Goal: Task Accomplishment & Management: Complete application form

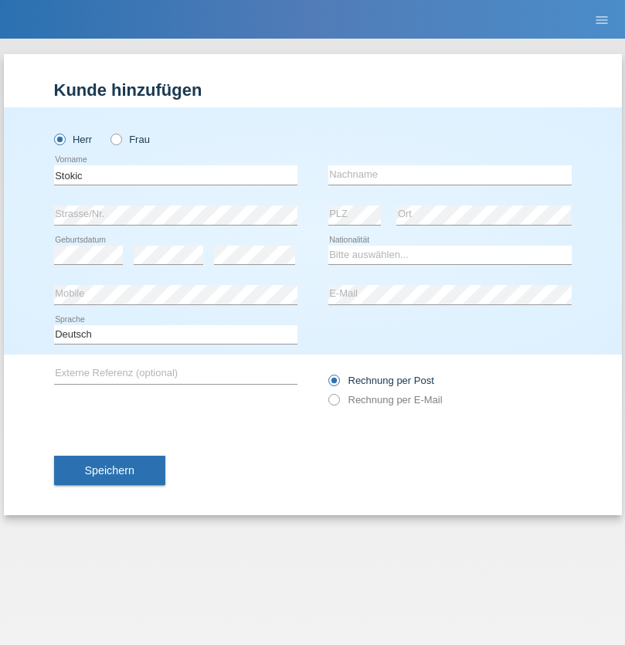
type input "Stokic"
click at [449, 175] on input "text" at bounding box center [449, 174] width 243 height 19
type input "[PERSON_NAME]"
select select "RS"
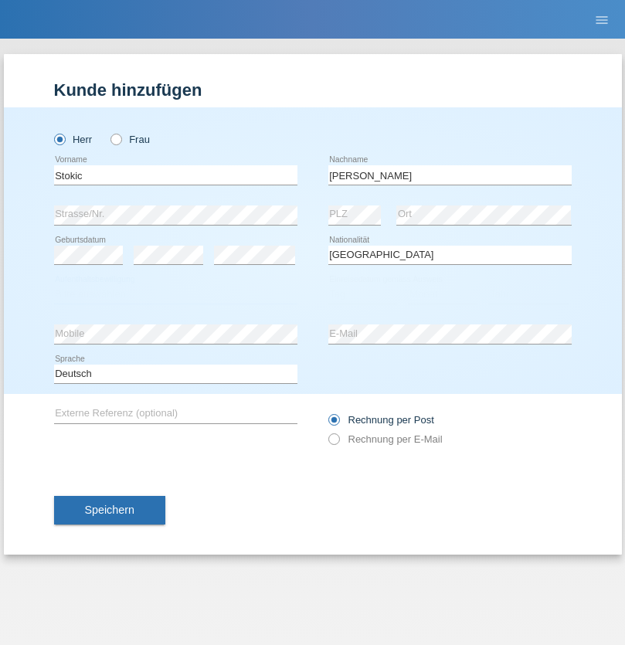
select select "C"
select select "15"
select select "06"
select select "1982"
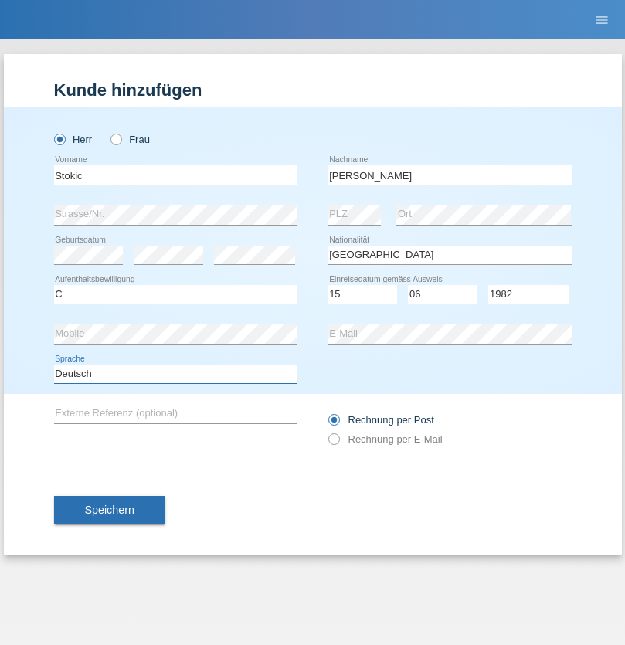
select select "en"
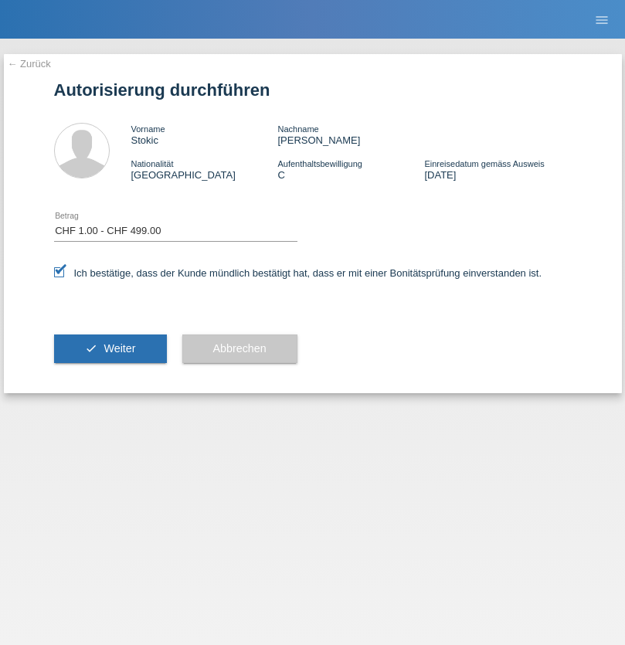
select select "1"
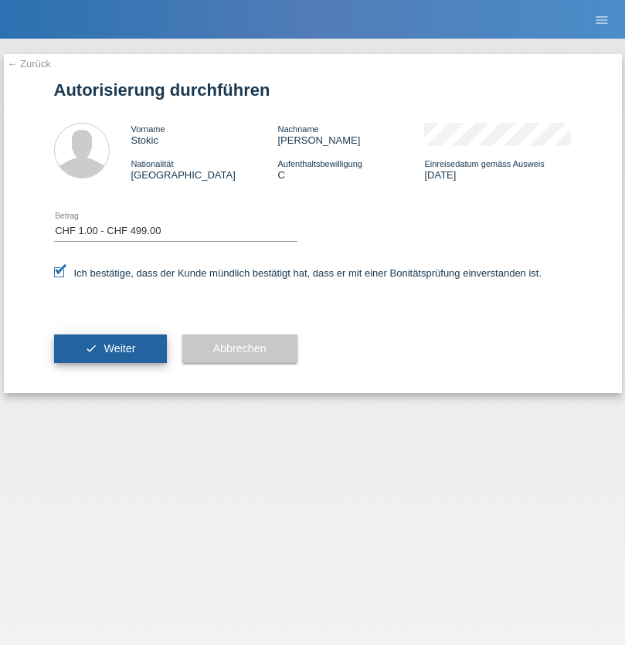
click at [110, 348] on span "Weiter" at bounding box center [119, 348] width 32 height 12
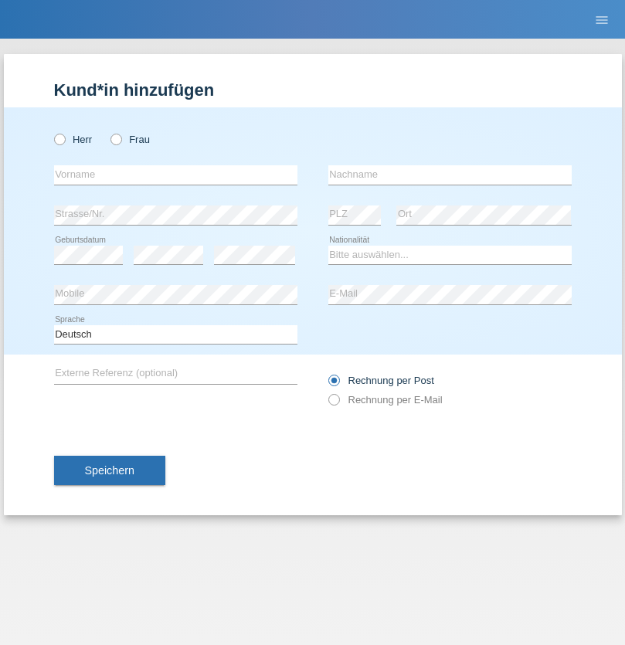
radio input "true"
click at [175, 175] on input "text" at bounding box center [175, 174] width 243 height 19
type input "Stefan"
click at [449, 175] on input "text" at bounding box center [449, 174] width 243 height 19
type input "Bratschek"
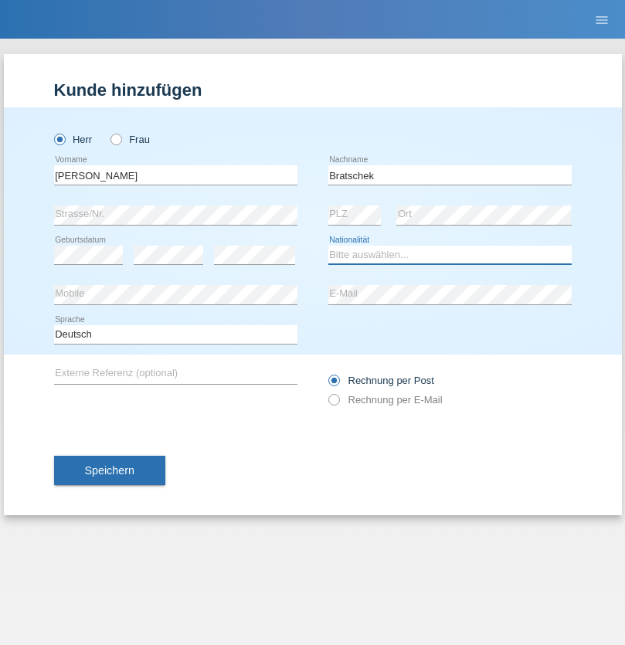
select select "DE"
select select "C"
select select "22"
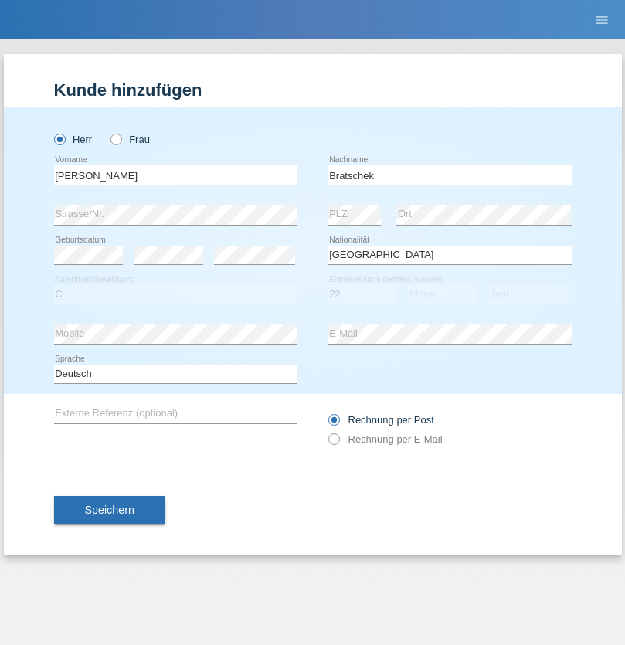
select select "03"
select select "2009"
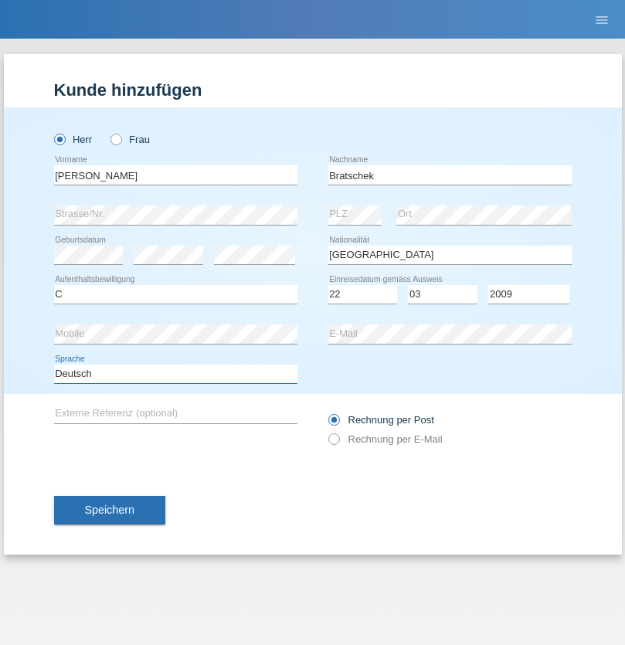
select select "en"
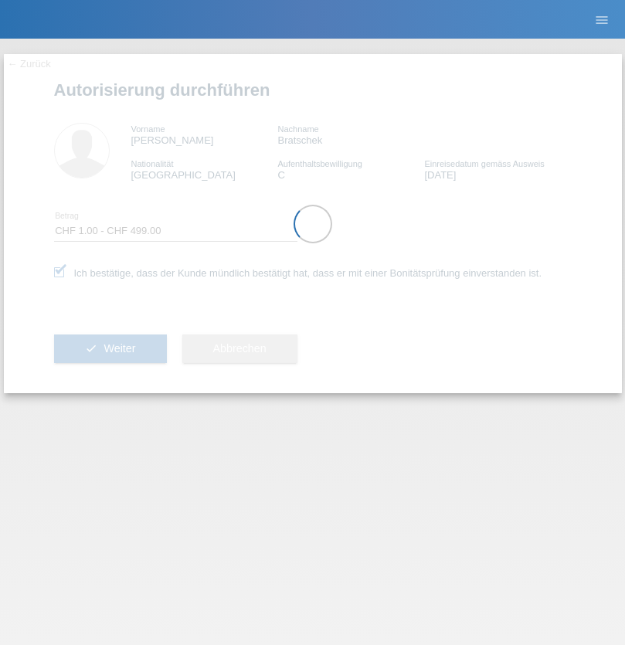
select select "1"
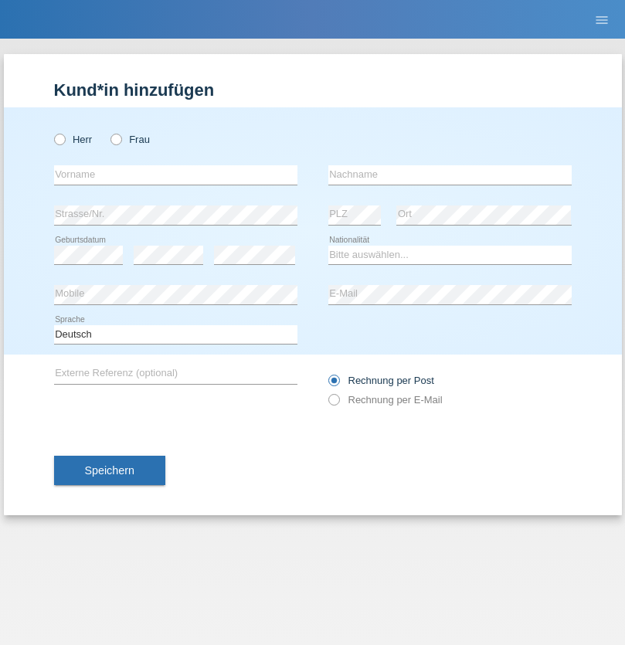
radio input "true"
click at [175, 175] on input "text" at bounding box center [175, 174] width 243 height 19
type input "Dagmar"
click at [449, 175] on input "text" at bounding box center [449, 174] width 243 height 19
type input "Reusser"
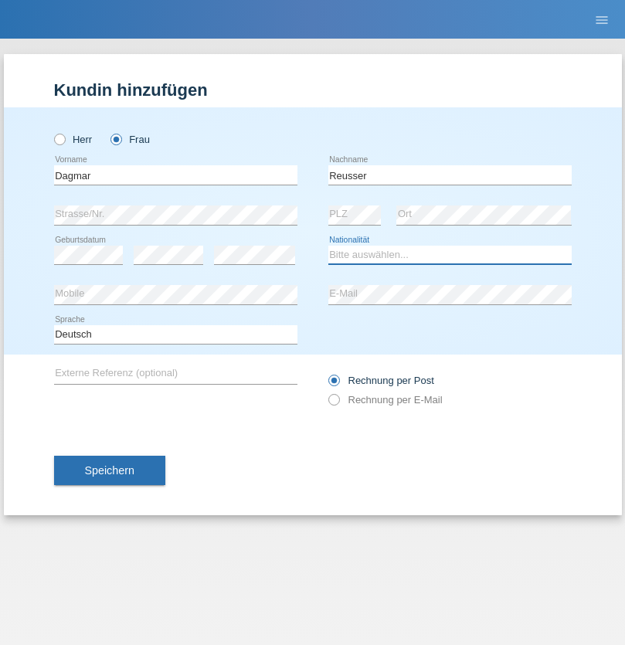
select select "CH"
radio input "true"
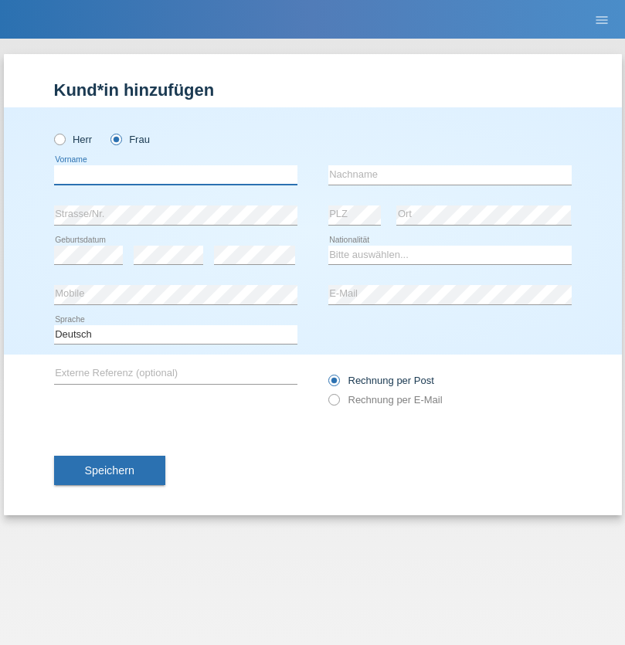
click at [175, 175] on input "text" at bounding box center [175, 174] width 243 height 19
type input "Sadia"
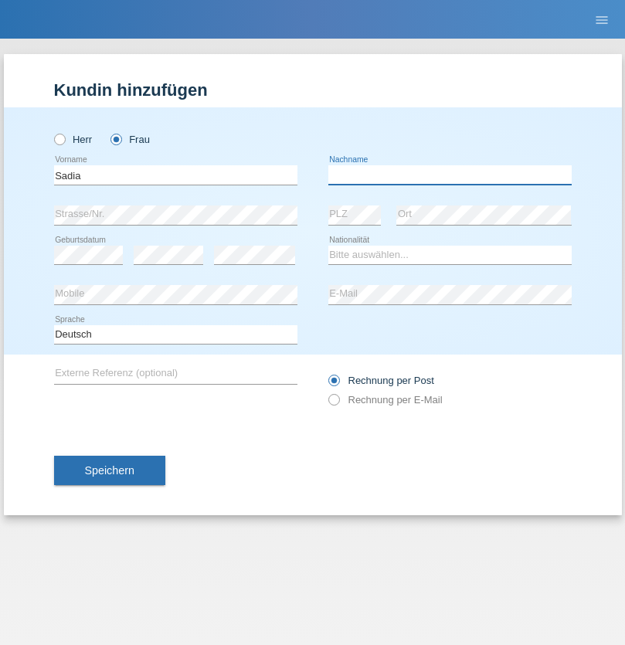
click at [449, 175] on input "text" at bounding box center [449, 174] width 243 height 19
type input "Nejmaoui"
select select "MA"
select select "C"
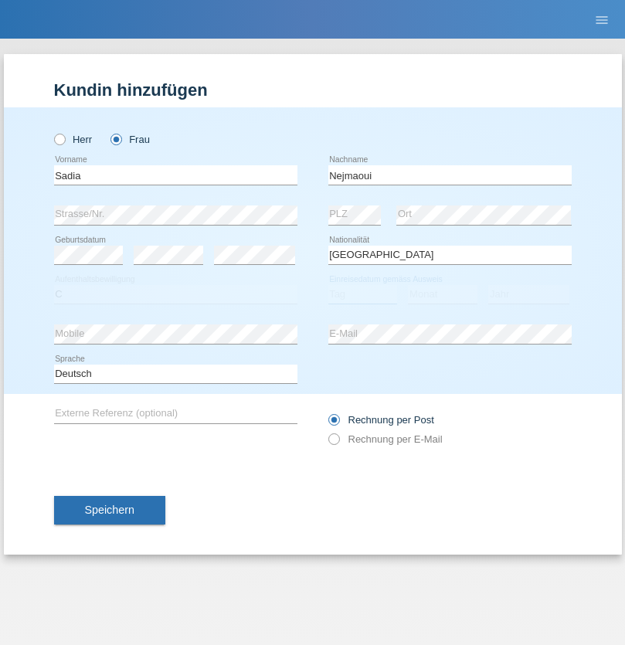
select select "01"
select select "06"
select select "1964"
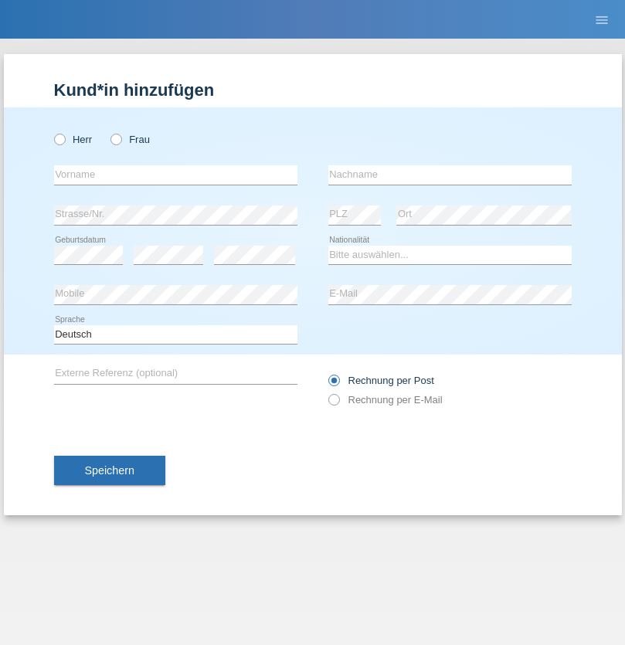
radio input "true"
click at [175, 175] on input "text" at bounding box center [175, 174] width 243 height 19
type input "[PERSON_NAME]"
click at [449, 175] on input "text" at bounding box center [449, 174] width 243 height 19
type input "Baloh"
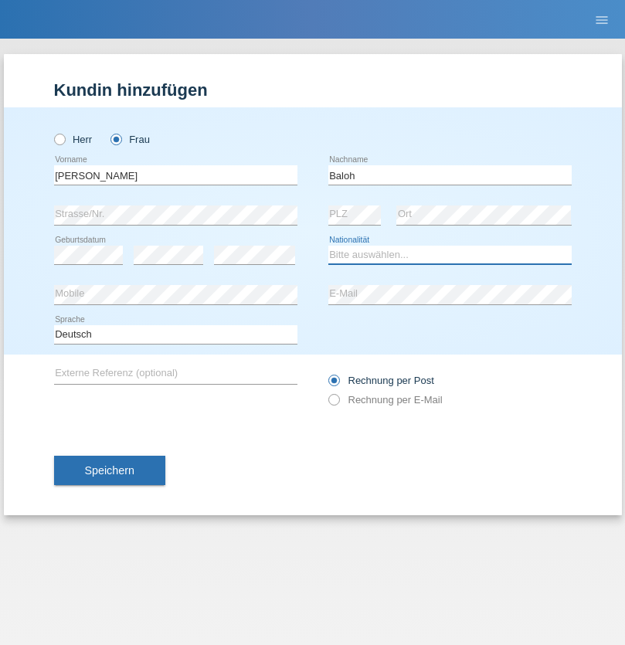
select select "UA"
select select "C"
select select "09"
select select "05"
radio input "true"
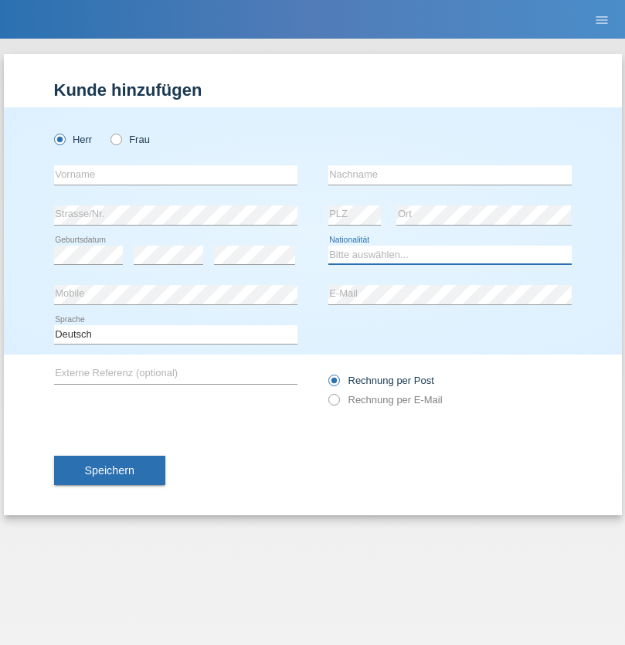
select select "CH"
